Goal: Task Accomplishment & Management: Complete application form

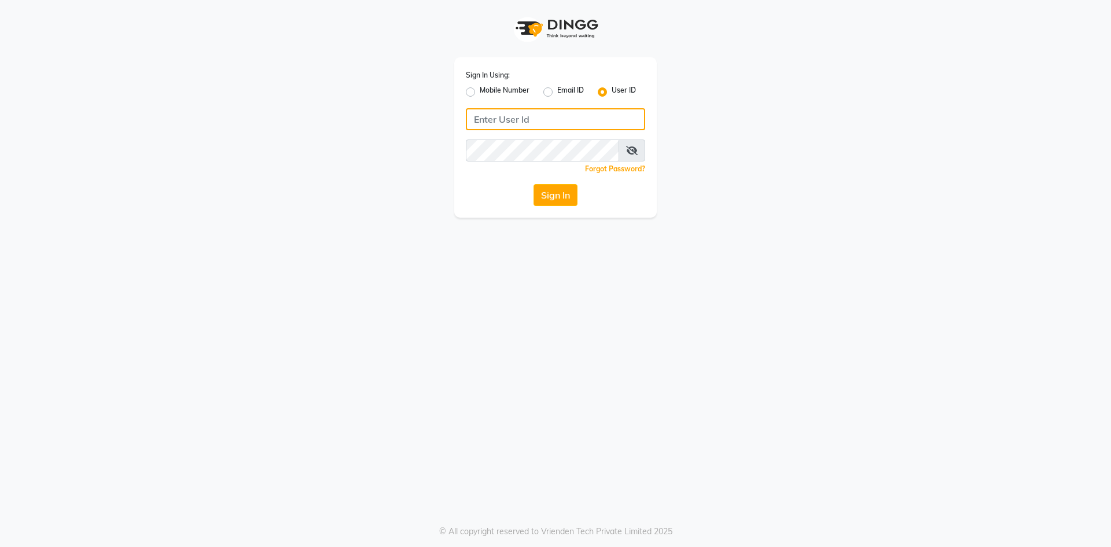
click at [486, 111] on input "Username" at bounding box center [555, 119] width 179 height 22
type input "hydeluxurysalon"
click at [557, 198] on button "Sign In" at bounding box center [556, 195] width 44 height 22
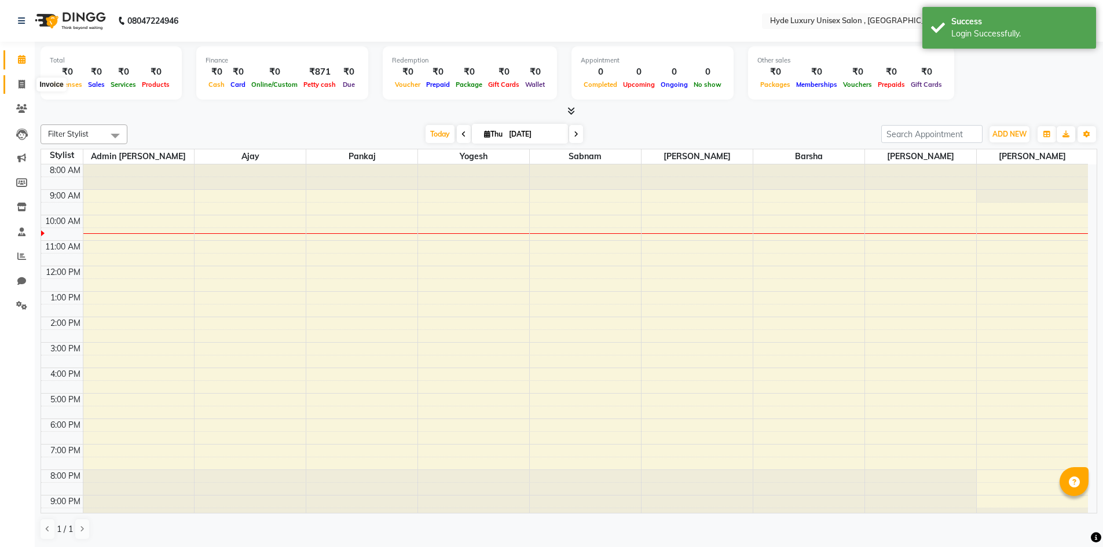
click at [21, 80] on icon at bounding box center [22, 84] width 6 height 9
select select "service"
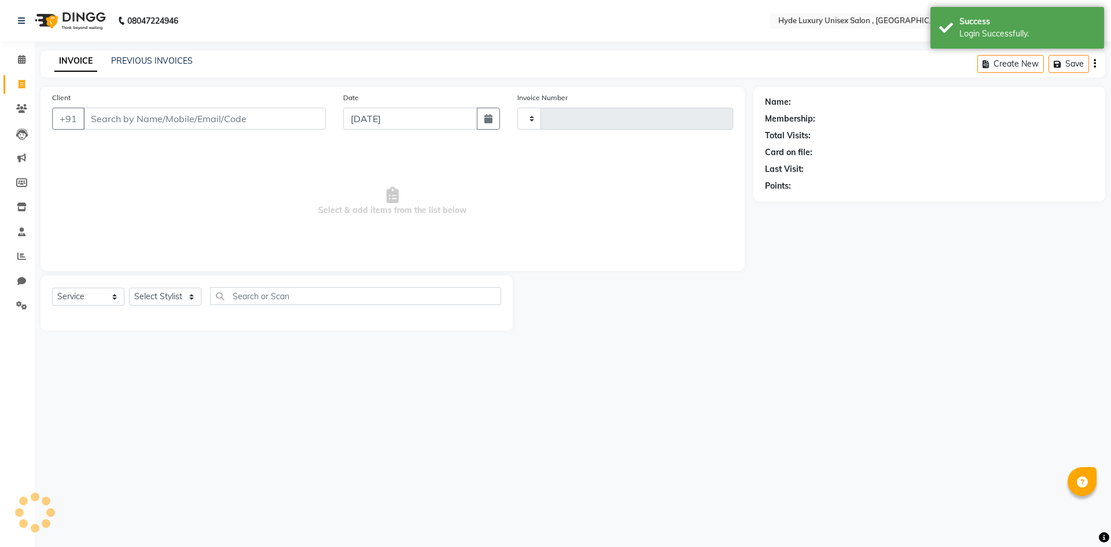
type input "0936"
select select "8189"
click at [123, 113] on input "Client" at bounding box center [204, 119] width 243 height 22
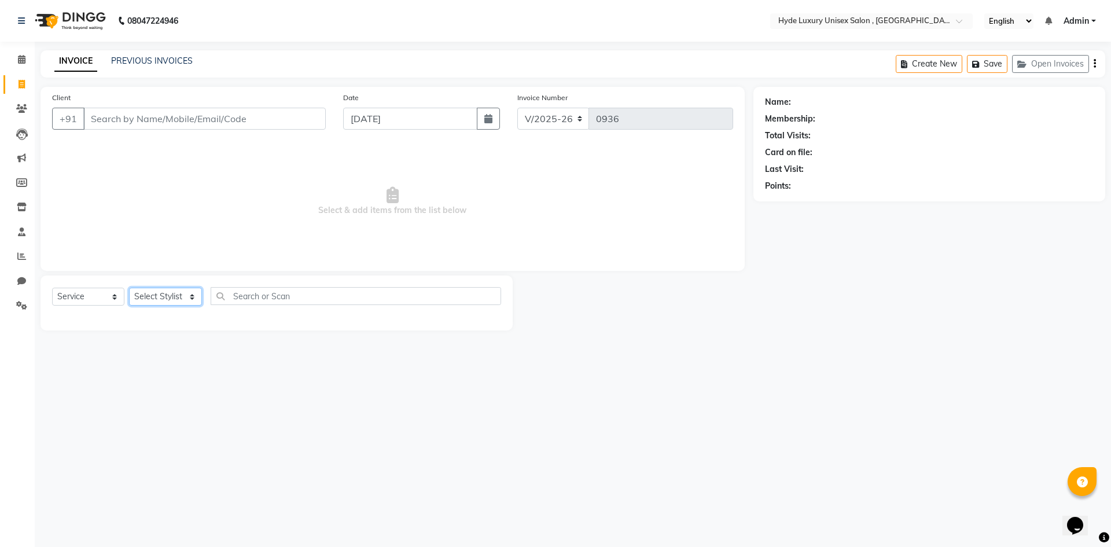
click at [161, 298] on select "Select Stylist Admin [PERSON_NAME] [PERSON_NAME] [PERSON_NAME] [PERSON_NAME] [P…" at bounding box center [165, 297] width 73 height 18
select select "79828"
click at [129, 288] on select "Select Stylist Admin [PERSON_NAME] [PERSON_NAME] [PERSON_NAME] [PERSON_NAME] [P…" at bounding box center [165, 297] width 73 height 18
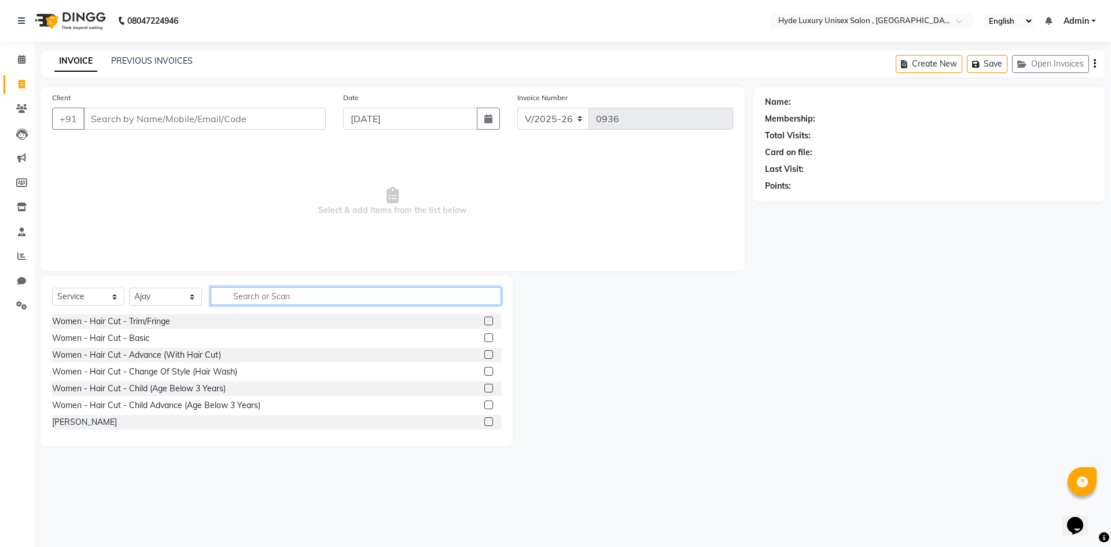
click at [241, 298] on input "text" at bounding box center [356, 296] width 291 height 18
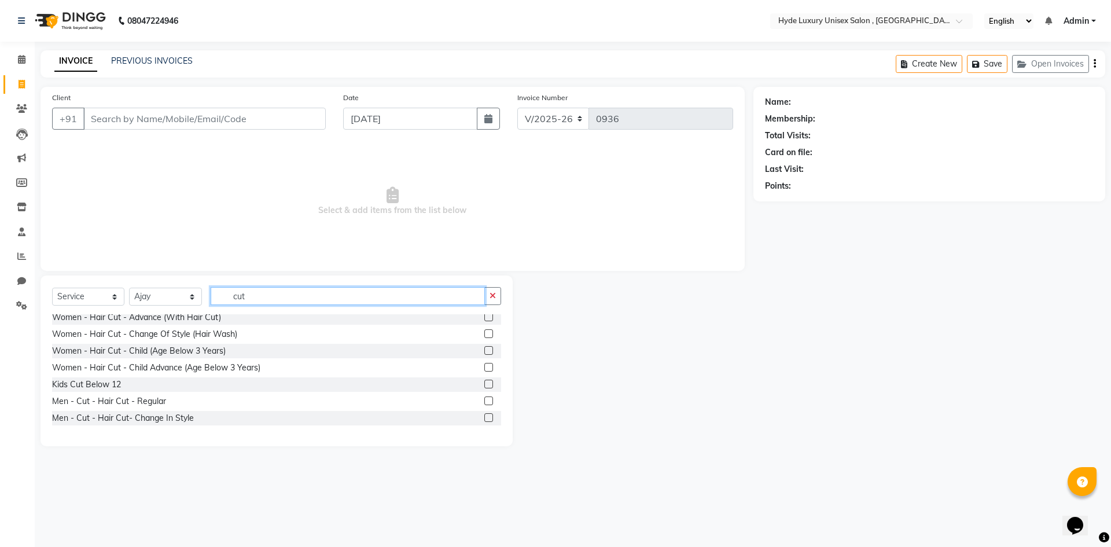
scroll to position [69, 0]
type input "cut"
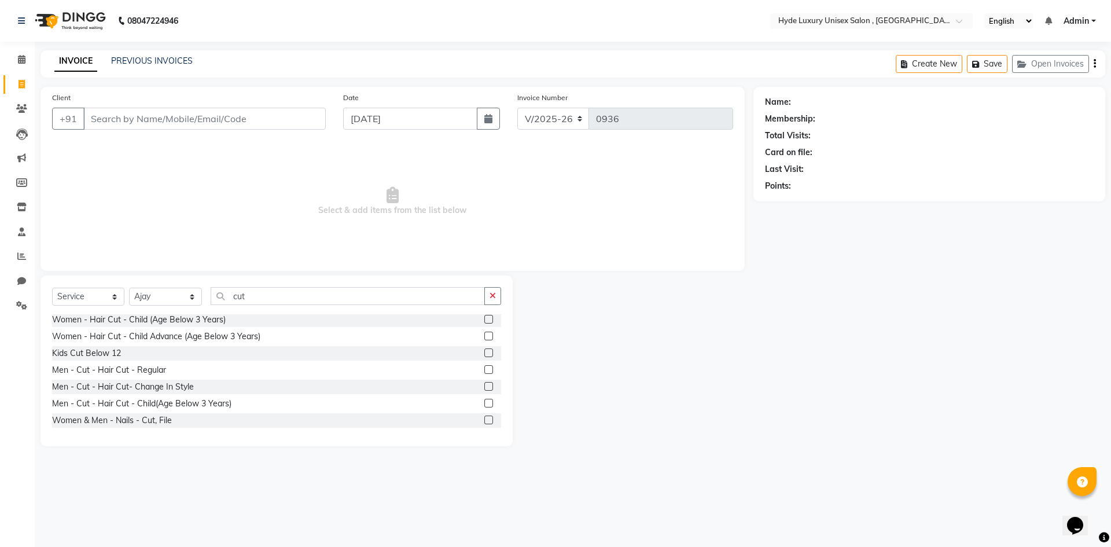
click at [484, 369] on label at bounding box center [488, 369] width 9 height 9
click at [484, 369] on input "checkbox" at bounding box center [488, 370] width 8 height 8
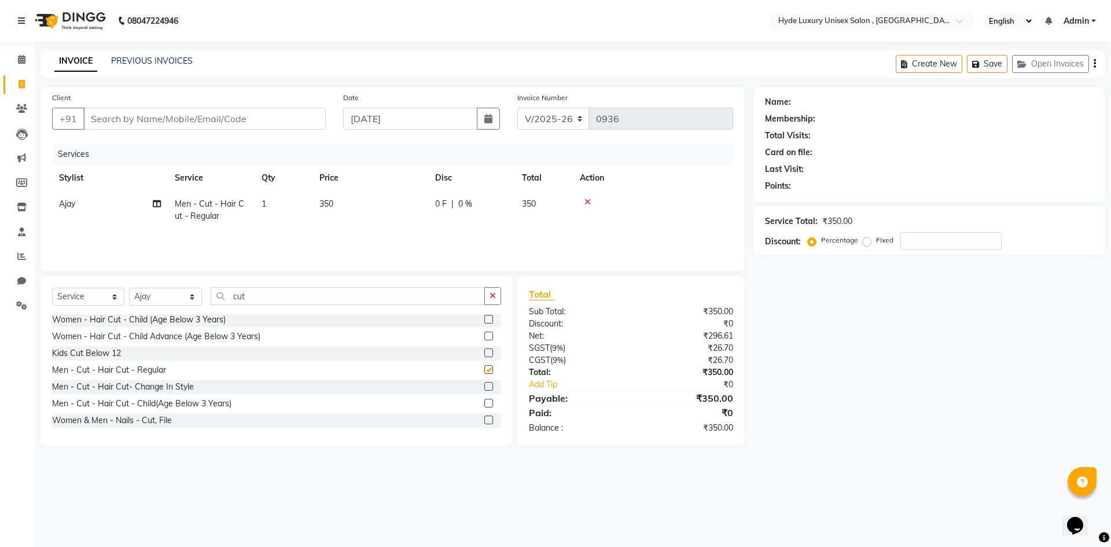
checkbox input "false"
click at [307, 296] on input "cut" at bounding box center [348, 296] width 274 height 18
type input "c"
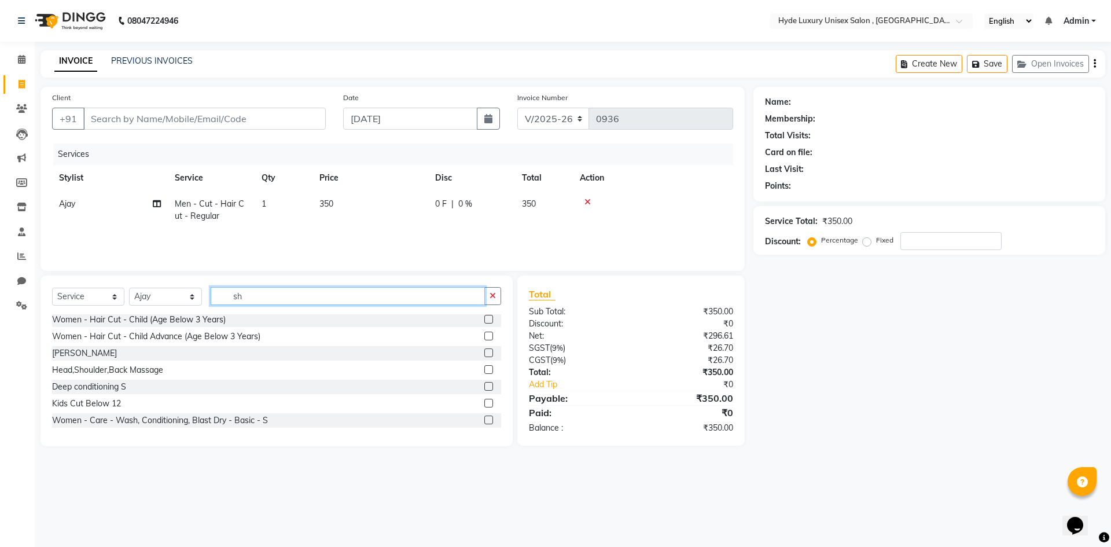
scroll to position [0, 0]
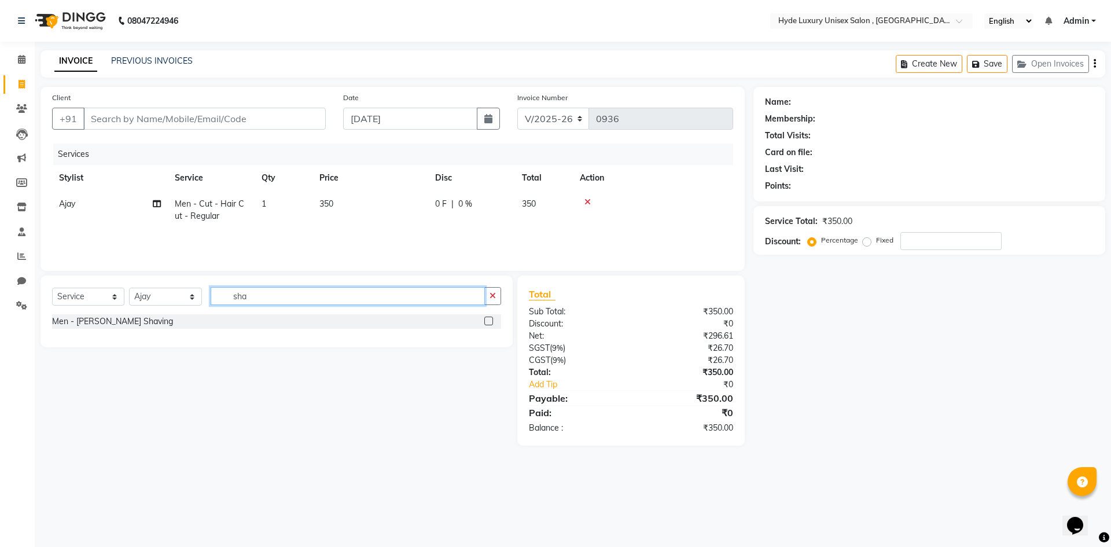
type input "sha"
click at [486, 318] on label at bounding box center [488, 321] width 9 height 9
click at [486, 318] on input "checkbox" at bounding box center [488, 322] width 8 height 8
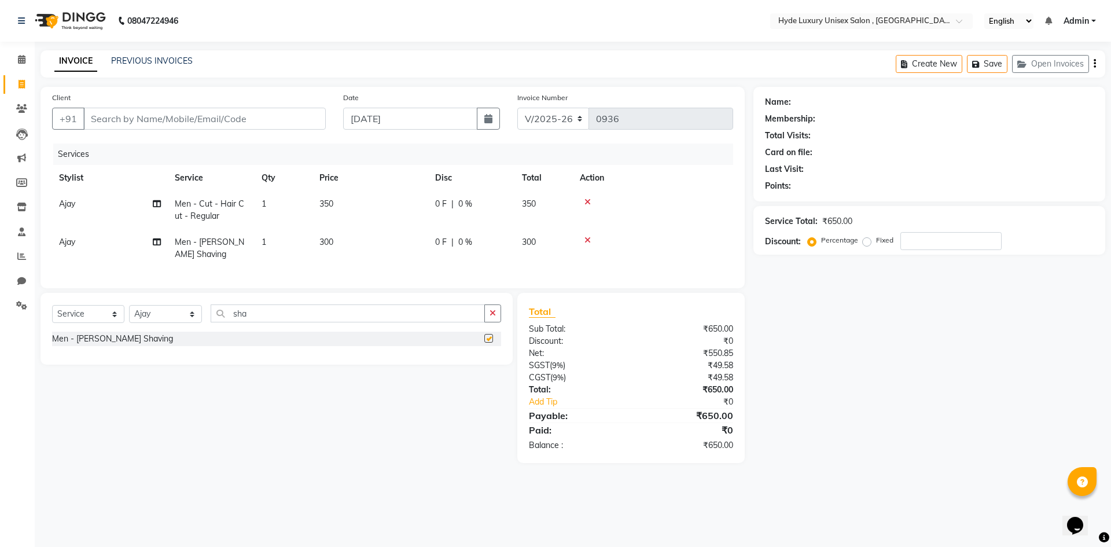
checkbox input "false"
click at [289, 322] on input "sha" at bounding box center [348, 313] width 274 height 18
type input "s"
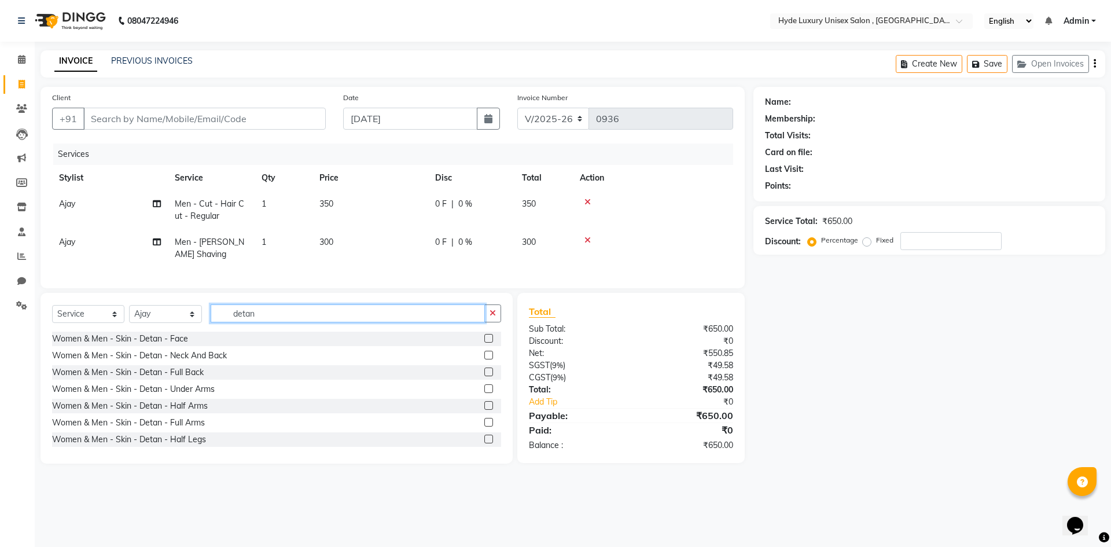
type input "detan"
click at [484, 343] on label at bounding box center [488, 338] width 9 height 9
click at [484, 343] on input "checkbox" at bounding box center [488, 339] width 8 height 8
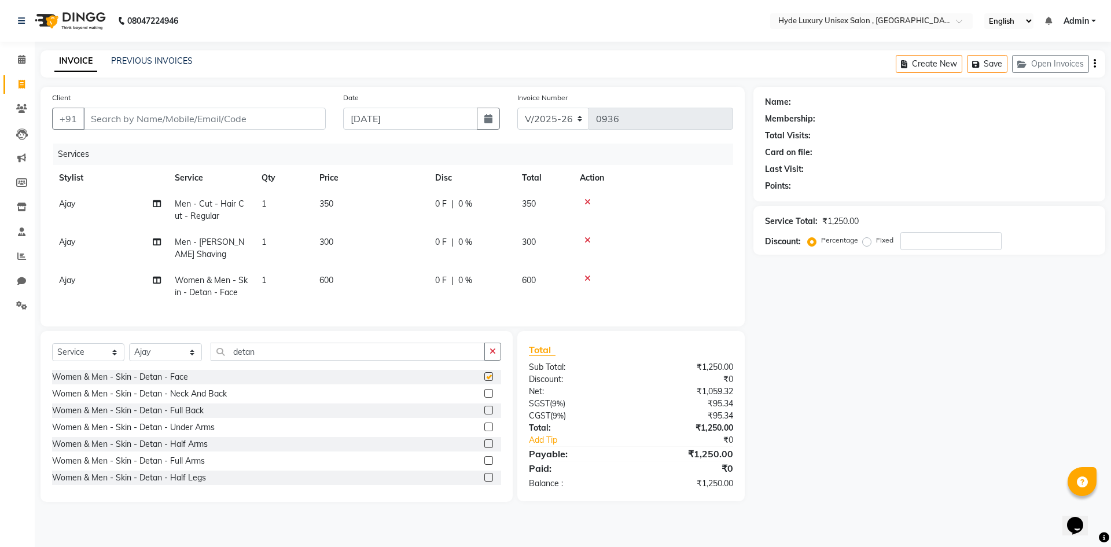
checkbox input "false"
click at [271, 355] on input "detan" at bounding box center [348, 352] width 274 height 18
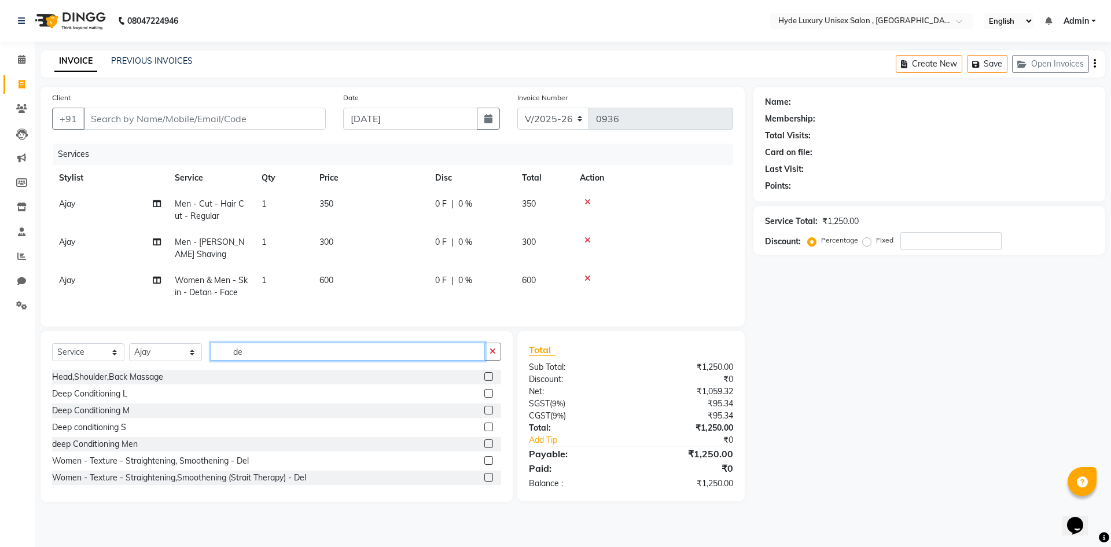
type input "d"
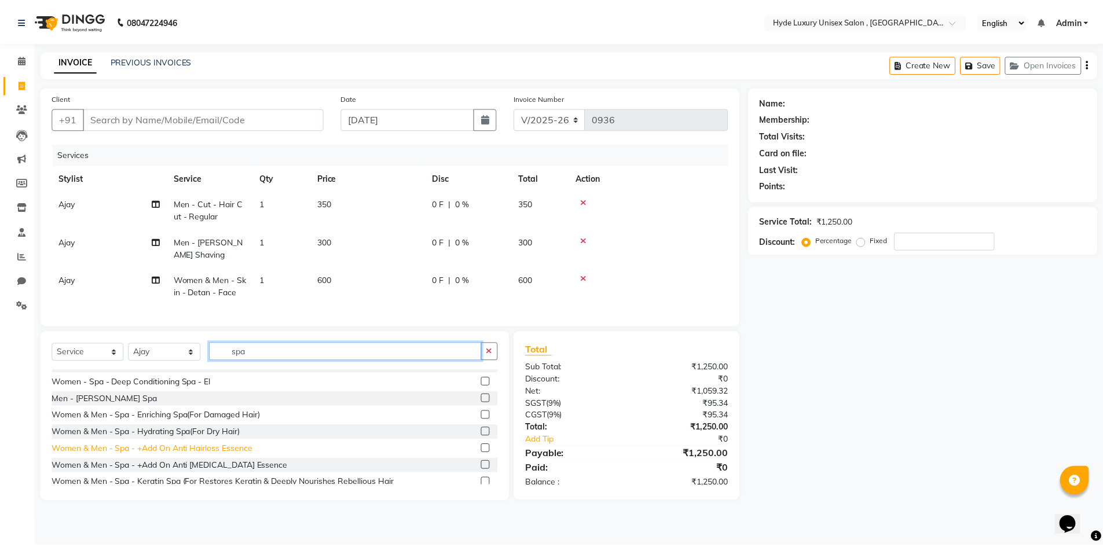
scroll to position [388, 0]
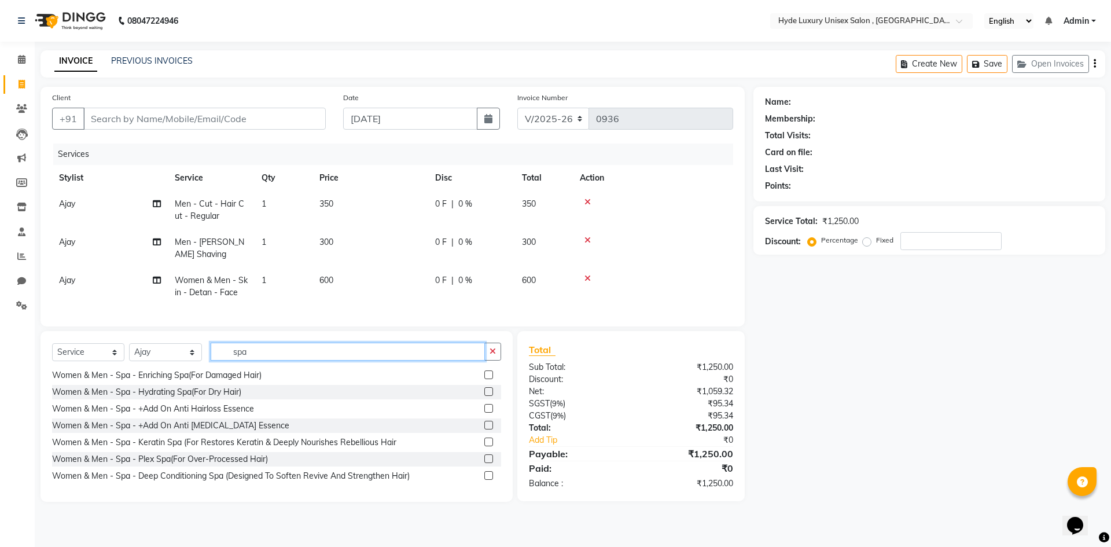
type input "spa"
click at [484, 463] on label at bounding box center [488, 458] width 9 height 9
click at [484, 463] on input "checkbox" at bounding box center [488, 460] width 8 height 8
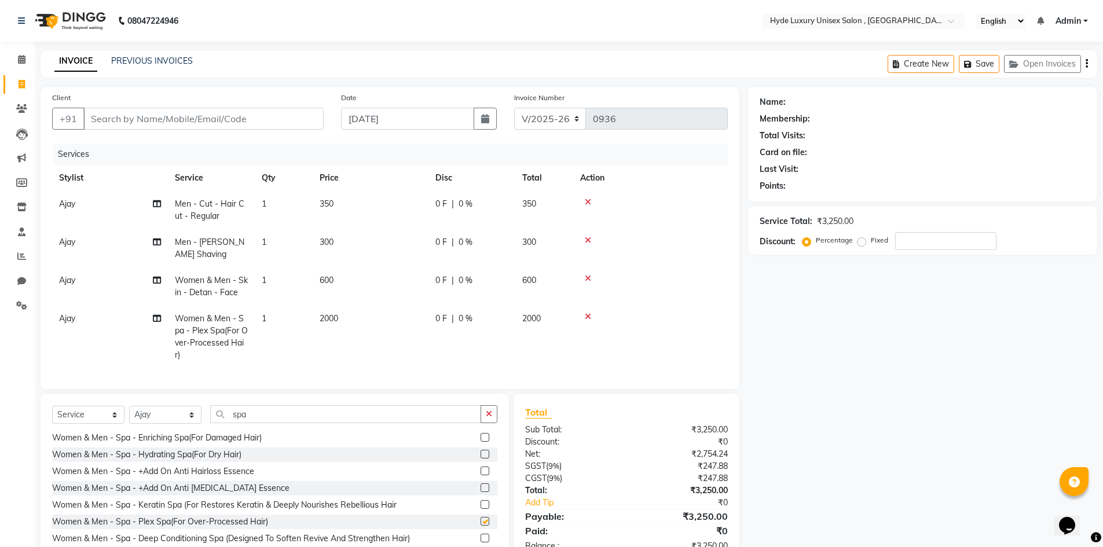
checkbox input "false"
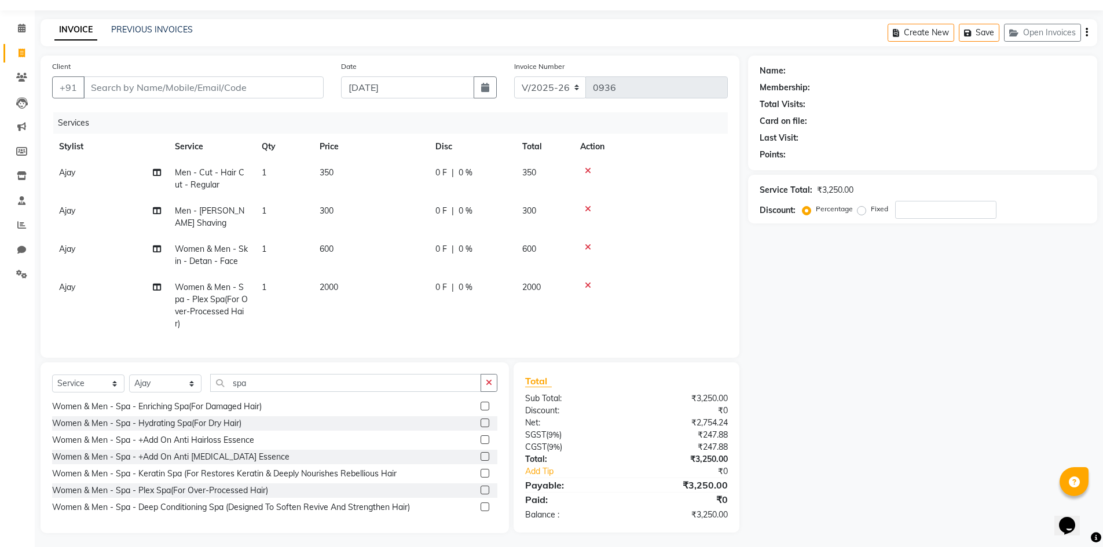
click at [480, 502] on label at bounding box center [484, 506] width 9 height 9
click at [480, 504] on input "checkbox" at bounding box center [484, 508] width 8 height 8
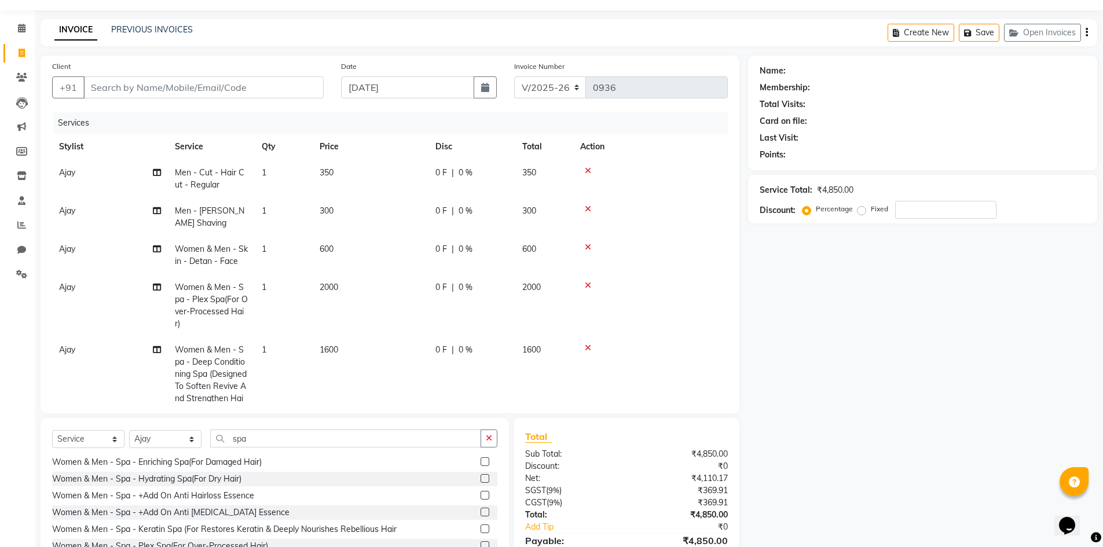
checkbox input "false"
click at [588, 282] on icon at bounding box center [588, 285] width 6 height 8
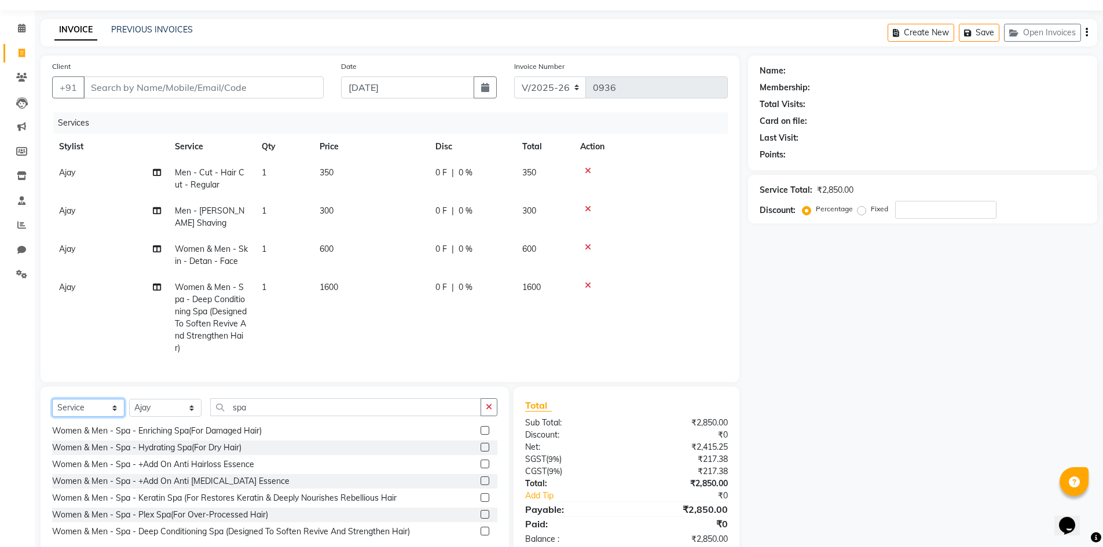
click at [73, 405] on select "Select Service Product Membership Package Voucher Prepaid Gift Card" at bounding box center [88, 408] width 72 height 18
click at [87, 404] on select "Select Service Product Membership Package Voucher Prepaid Gift Card" at bounding box center [88, 408] width 72 height 18
click at [223, 87] on input "Client" at bounding box center [203, 87] width 240 height 22
click at [112, 77] on input "Client" at bounding box center [203, 87] width 240 height 22
type input "b"
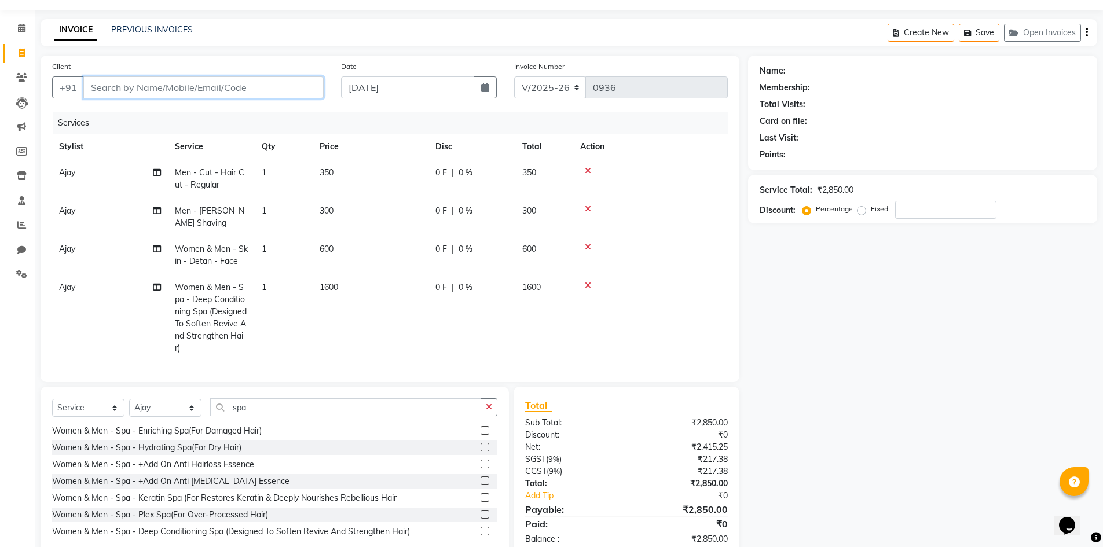
type input "0"
type input "b"
click at [987, 30] on button "Save" at bounding box center [979, 33] width 41 height 18
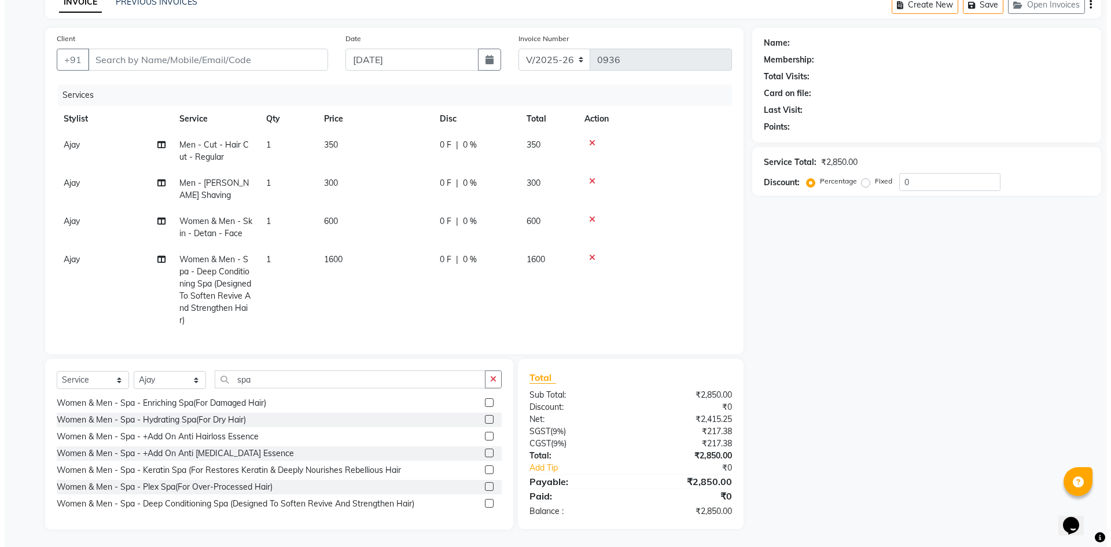
scroll to position [0, 0]
